Goal: Find specific page/section: Find specific page/section

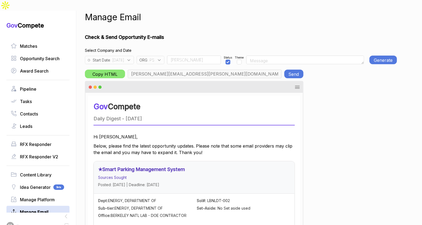
scroll to position [1, 0]
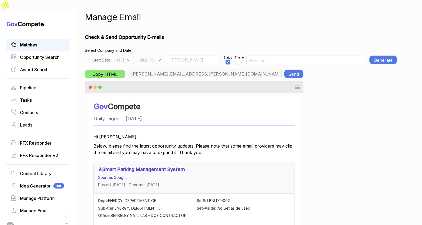
click at [50, 41] on link "Matches" at bounding box center [38, 44] width 54 height 6
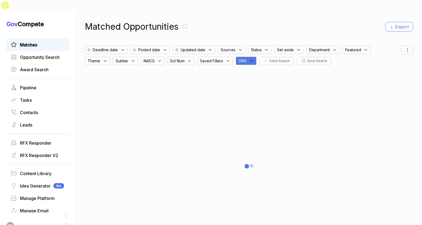
click at [250, 57] on div "ORG" at bounding box center [246, 61] width 21 height 8
click at [261, 69] on input "text" at bounding box center [272, 74] width 64 height 11
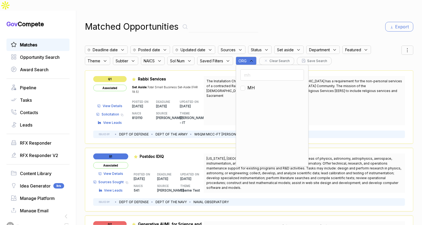
type input "mh"
click at [255, 84] on span "MH" at bounding box center [251, 87] width 8 height 6
checkbox input "true"
drag, startPoint x: 371, startPoint y: 16, endPoint x: 409, endPoint y: 32, distance: 41.9
click at [374, 20] on div "Matched Opportunities Export" at bounding box center [249, 26] width 328 height 13
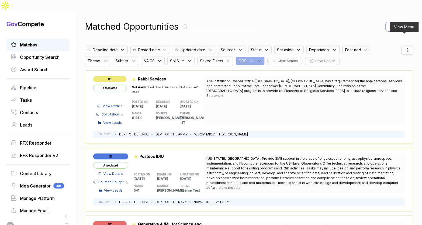
drag, startPoint x: 407, startPoint y: 39, endPoint x: 407, endPoint y: 43, distance: 4.1
click at [407, 46] on div at bounding box center [407, 50] width 12 height 9
click at [359, 26] on div "Matched Opportunities Export Deadline date Posted date Updated date Sources Sta…" at bounding box center [249, 123] width 328 height 225
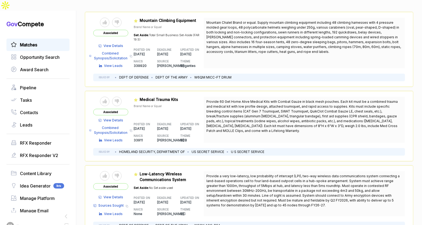
scroll to position [586, 0]
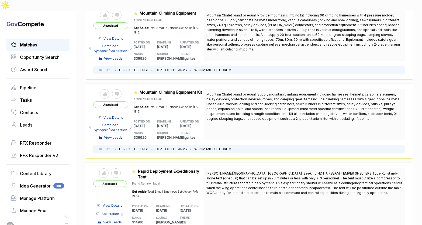
scroll to position [1377, 0]
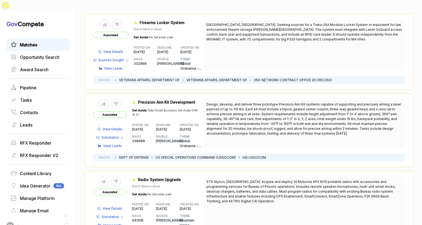
scroll to position [2155, 0]
